Goal: Information Seeking & Learning: Understand process/instructions

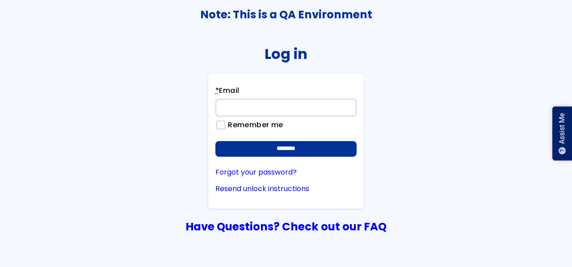
click at [283, 110] on input "* Email" at bounding box center [285, 108] width 141 height 18
type input "**********"
click at [223, 125] on label "Remember me" at bounding box center [252, 125] width 59 height 8
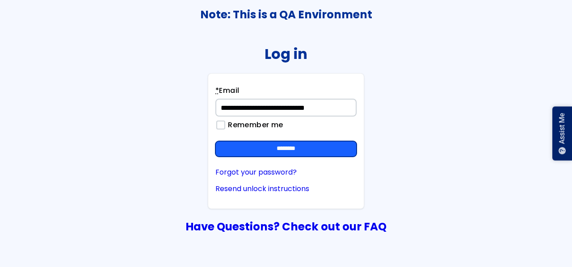
click at [285, 143] on input "********" at bounding box center [285, 149] width 141 height 16
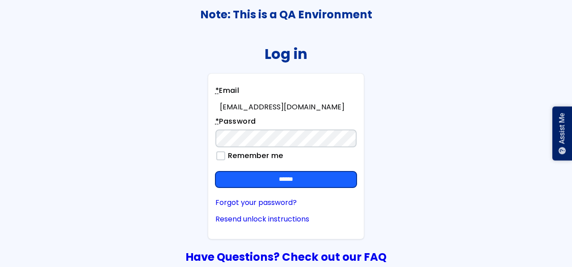
click at [250, 176] on input "******" at bounding box center [286, 180] width 142 height 16
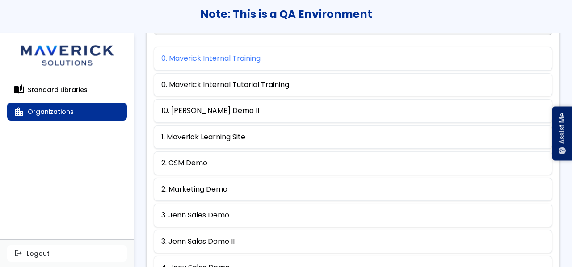
scroll to position [53, 0]
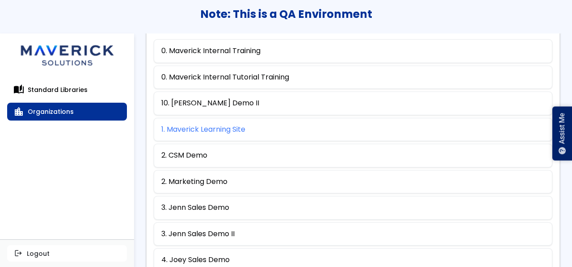
click at [203, 130] on link "1. Maverick Learning Site" at bounding box center [203, 130] width 84 height 8
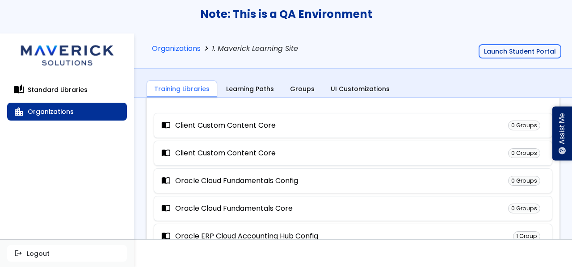
scroll to position [59, 0]
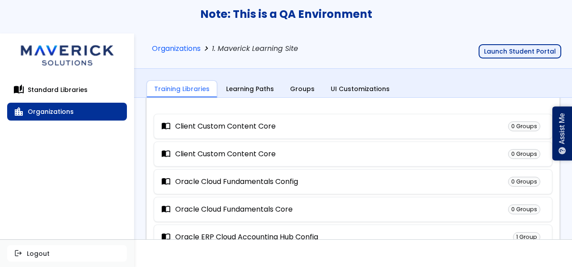
click at [500, 50] on button "Launch Student Portal" at bounding box center [520, 51] width 83 height 14
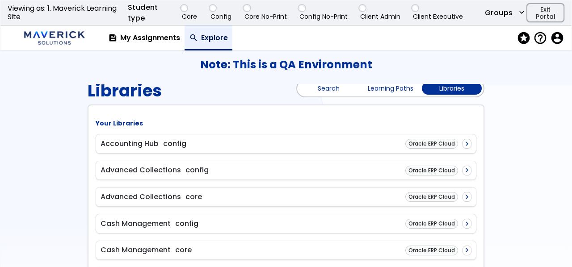
scroll to position [161, 0]
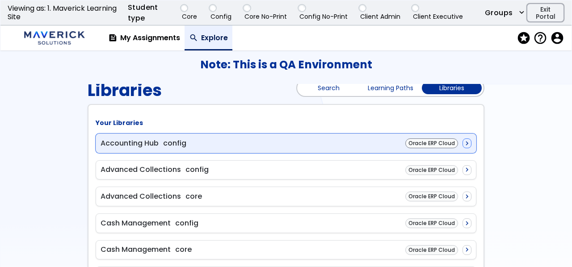
click at [172, 145] on span "config" at bounding box center [174, 143] width 23 height 10
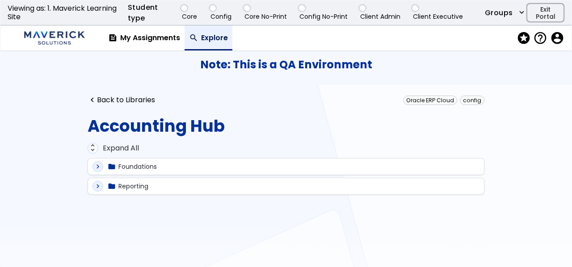
click at [98, 166] on span "expand_more" at bounding box center [97, 167] width 7 height 8
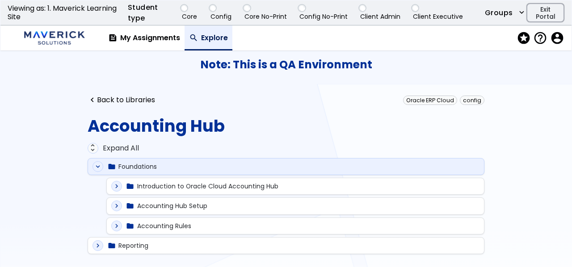
click at [113, 185] on span "expand_more" at bounding box center [116, 186] width 7 height 8
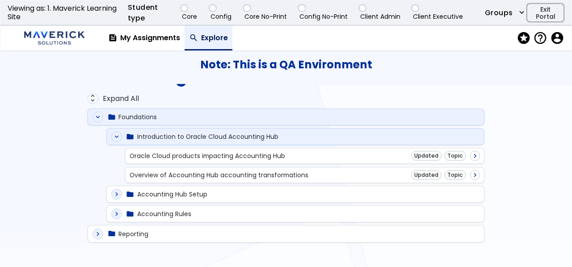
scroll to position [56, 0]
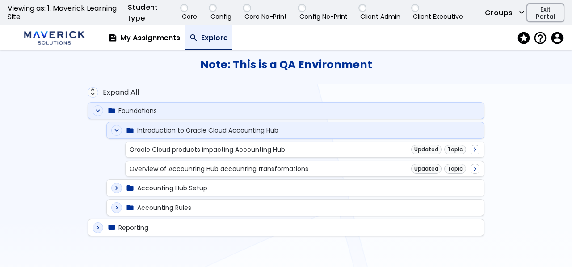
click at [113, 187] on span "expand_more" at bounding box center [116, 188] width 7 height 8
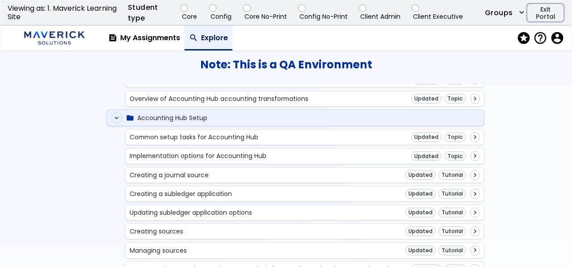
scroll to position [131, 0]
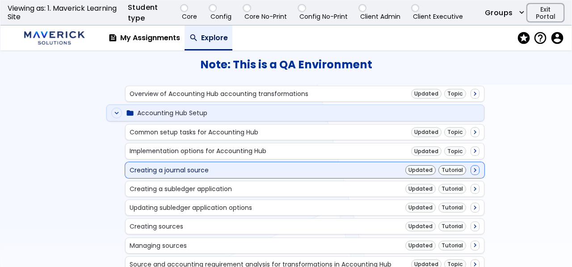
click at [193, 167] on div "Creating a journal source" at bounding box center [169, 170] width 79 height 7
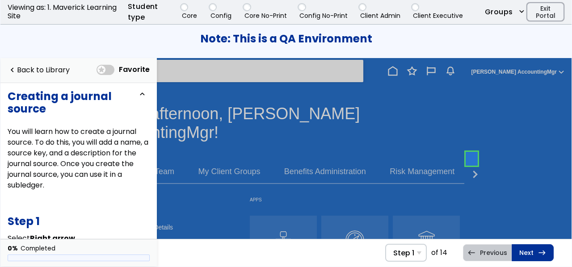
click at [497, 40] on h3 "Note: This is a QA Environment" at bounding box center [285, 39] width 571 height 13
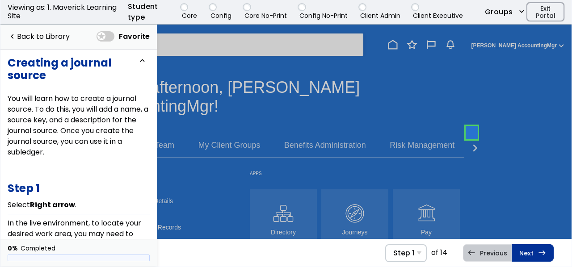
click at [466, 129] on link at bounding box center [472, 133] width 18 height 18
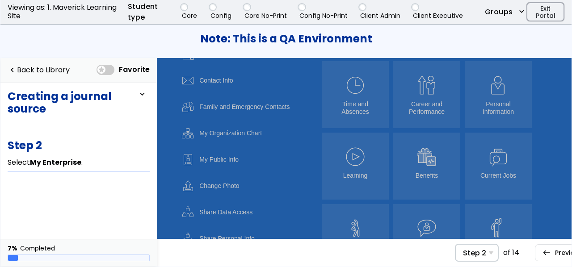
scroll to position [235, 0]
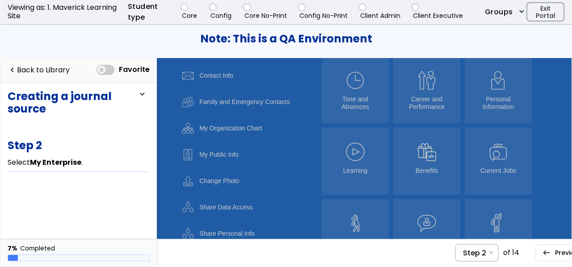
click at [433, 247] on div "Quick Reference description Step 2 Step 1 Select Right arrow . Step 2 Select My…" at bounding box center [357, 253] width 572 height 28
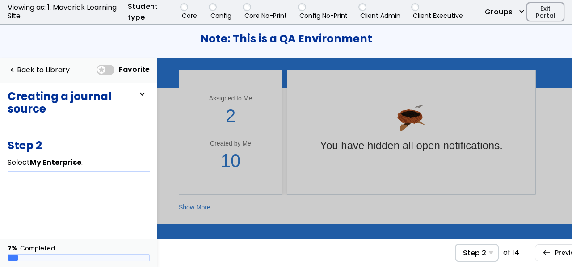
scroll to position [4, 0]
